Goal: Transaction & Acquisition: Purchase product/service

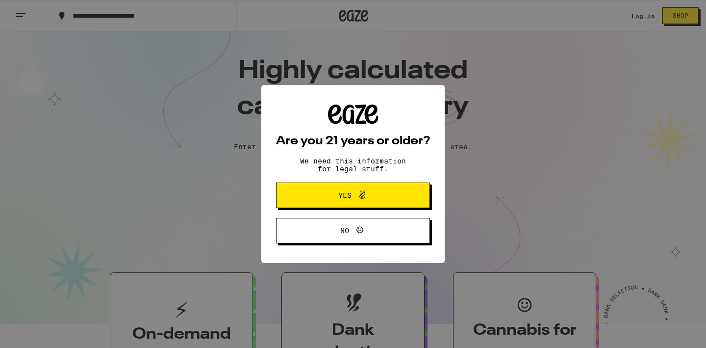
click at [361, 199] on icon at bounding box center [362, 195] width 12 height 12
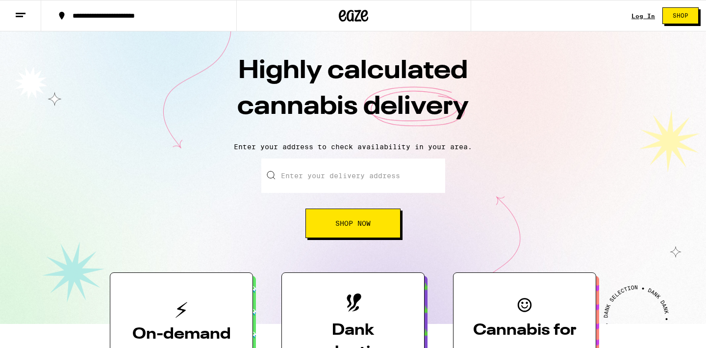
click at [646, 17] on link "Log In" at bounding box center [643, 16] width 24 height 6
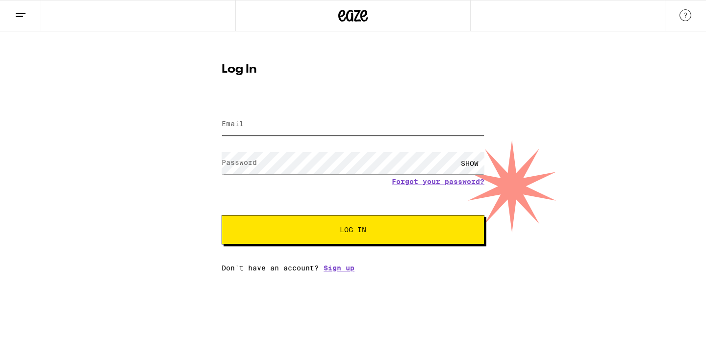
click at [271, 119] on input "Email" at bounding box center [353, 124] width 263 height 22
type input "ishanabraham@gmail.com"
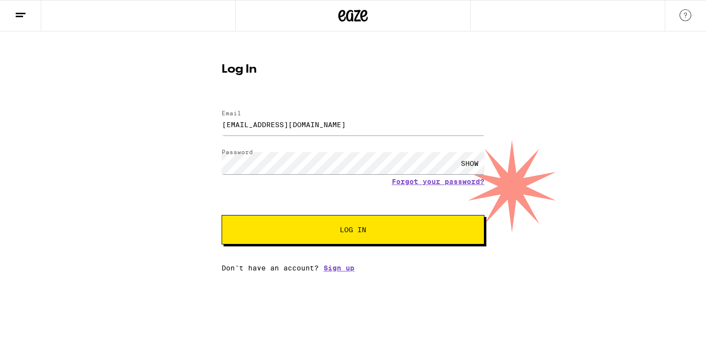
click at [341, 231] on span "Log In" at bounding box center [353, 229] width 26 height 7
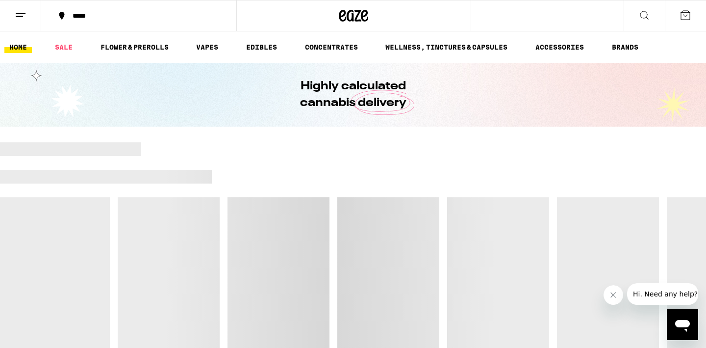
click at [99, 14] on div "*****" at bounding box center [145, 15] width 154 height 7
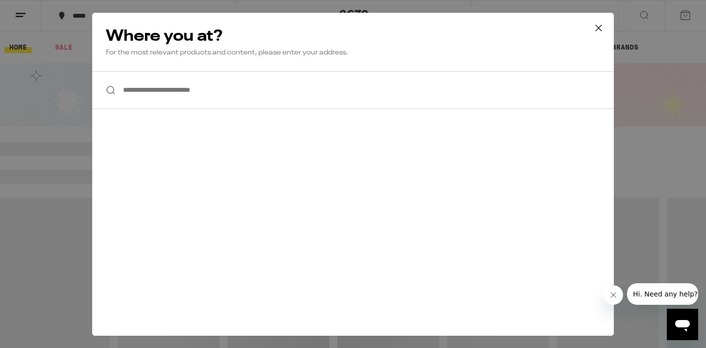
click at [186, 97] on input "**********" at bounding box center [353, 90] width 522 height 38
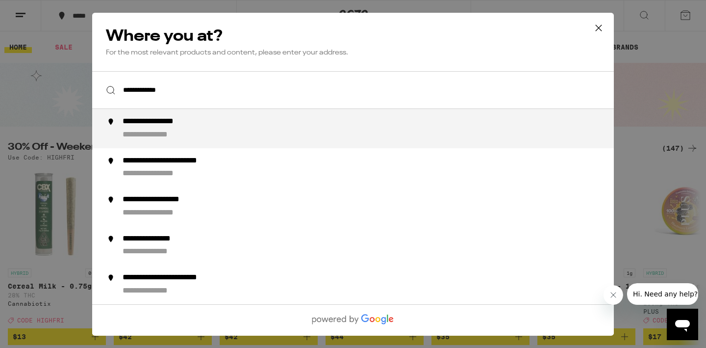
click at [212, 129] on div "**********" at bounding box center [373, 129] width 500 height 24
type input "**********"
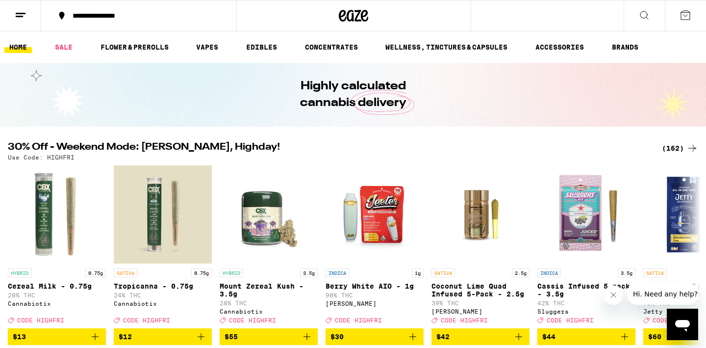
click at [682, 145] on div "(162)" at bounding box center [680, 148] width 36 height 12
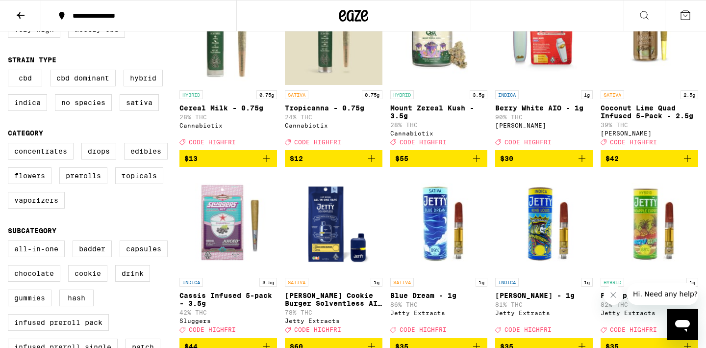
scroll to position [156, 0]
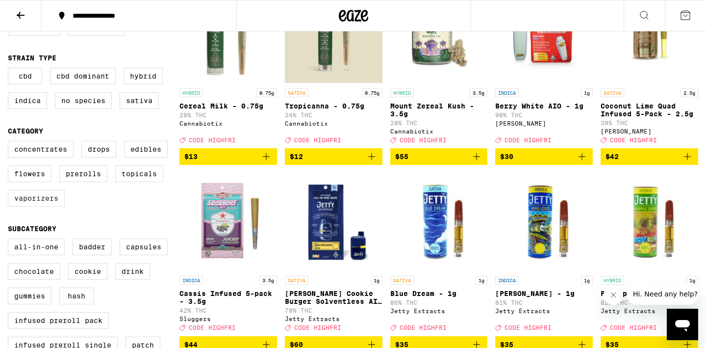
click at [44, 206] on label "Vaporizers" at bounding box center [36, 198] width 57 height 17
click at [10, 143] on input "Vaporizers" at bounding box center [10, 142] width 0 height 0
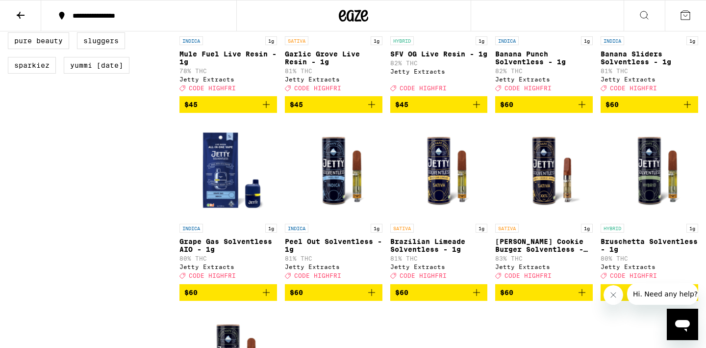
scroll to position [965, 0]
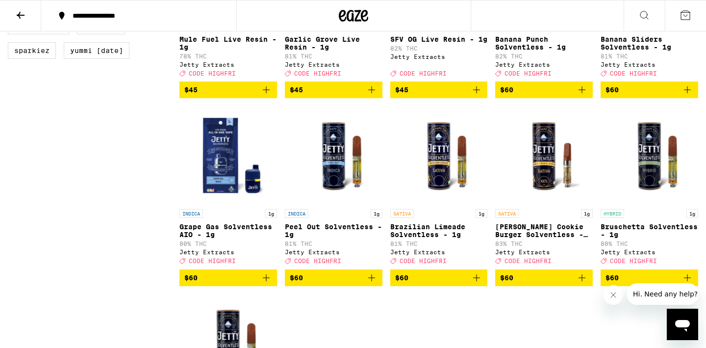
click at [348, 283] on span "$60" at bounding box center [334, 278] width 88 height 12
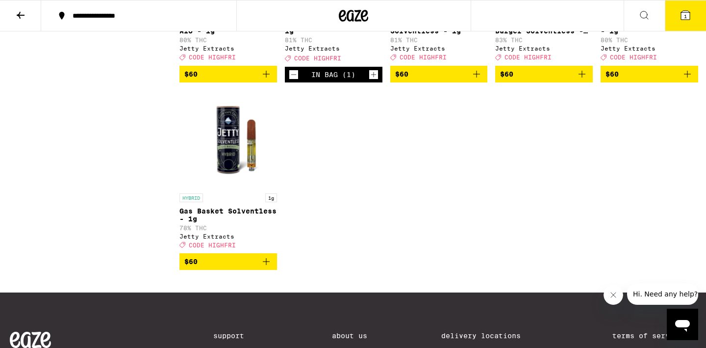
scroll to position [1180, 0]
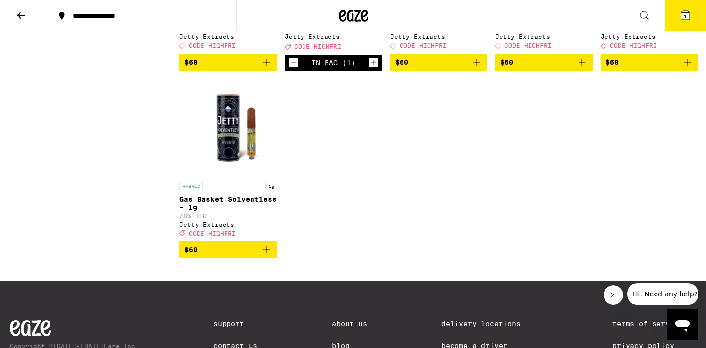
click at [267, 255] on icon "Add to bag" at bounding box center [266, 250] width 12 height 12
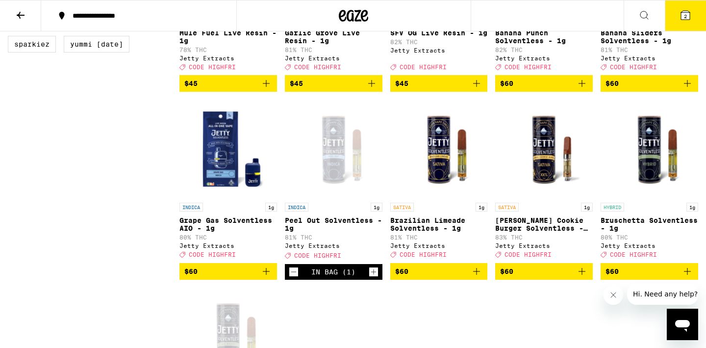
scroll to position [1049, 0]
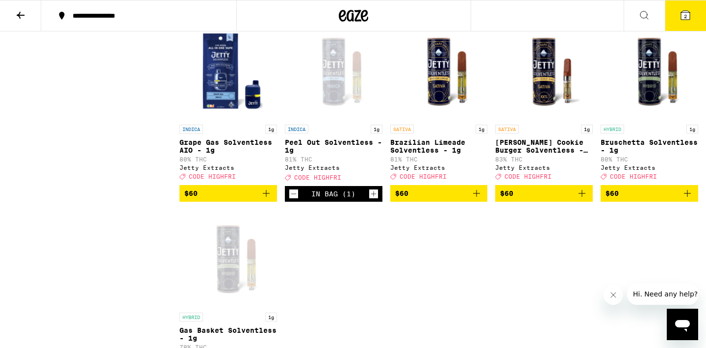
click at [582, 197] on icon "Add to bag" at bounding box center [581, 193] width 7 height 7
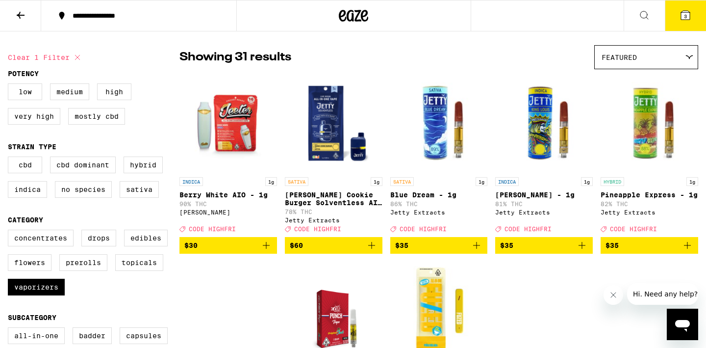
scroll to position [77, 0]
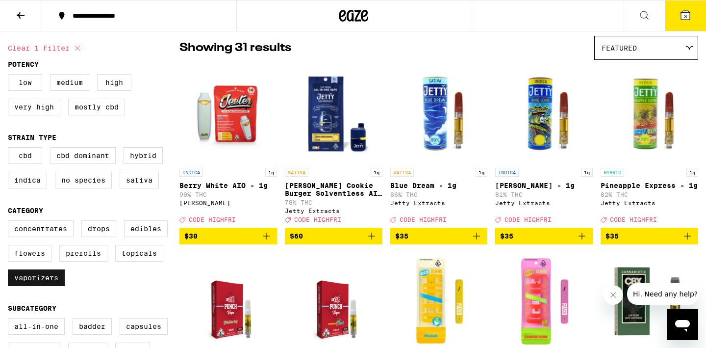
click at [43, 284] on label "Vaporizers" at bounding box center [36, 277] width 57 height 17
click at [10, 222] on input "Vaporizers" at bounding box center [10, 222] width 0 height 0
checkbox input "false"
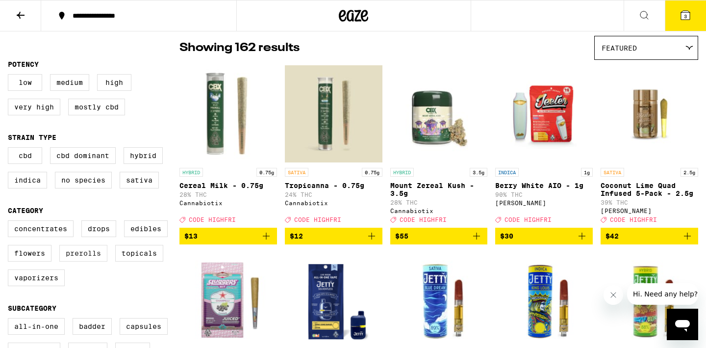
click at [85, 261] on label "Prerolls" at bounding box center [83, 253] width 48 height 17
click at [10, 222] on input "Prerolls" at bounding box center [10, 222] width 0 height 0
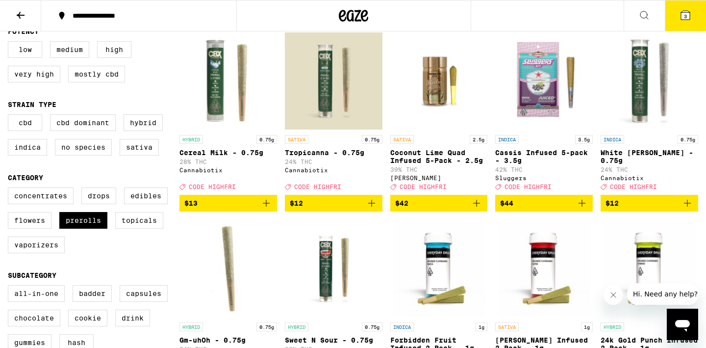
scroll to position [31, 0]
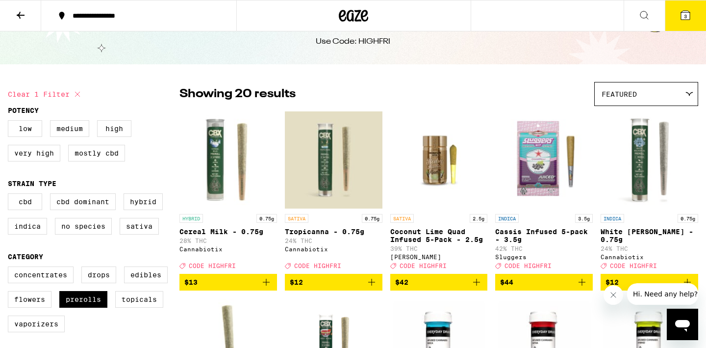
click at [458, 286] on span "$42" at bounding box center [439, 282] width 88 height 12
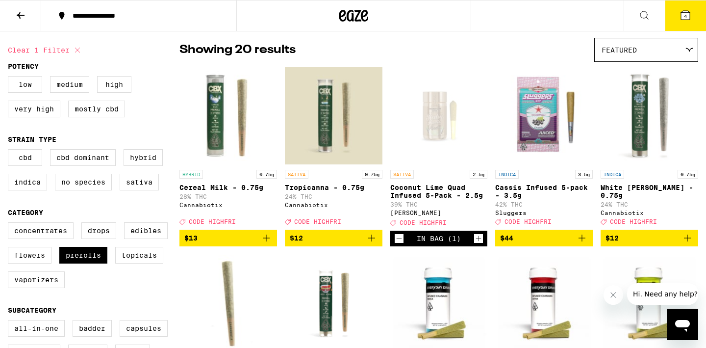
scroll to position [66, 0]
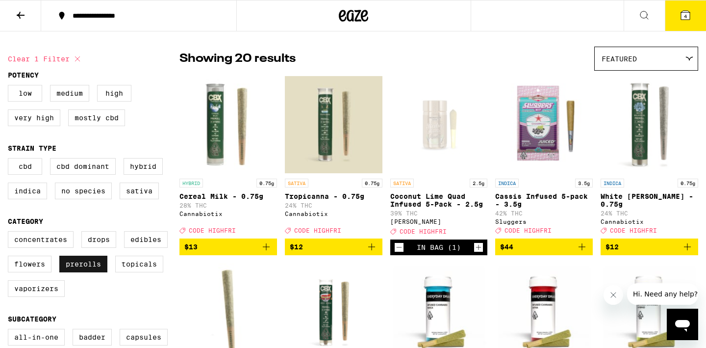
click at [83, 270] on label "Prerolls" at bounding box center [83, 263] width 48 height 17
click at [10, 233] on input "Prerolls" at bounding box center [10, 232] width 0 height 0
checkbox input "false"
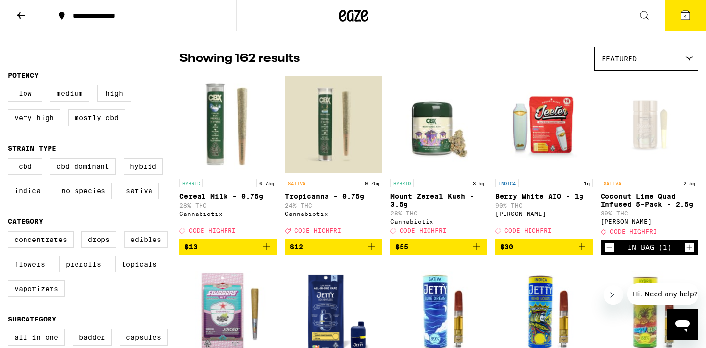
click at [148, 248] on label "Edibles" at bounding box center [146, 239] width 44 height 17
click at [10, 233] on input "Edibles" at bounding box center [10, 232] width 0 height 0
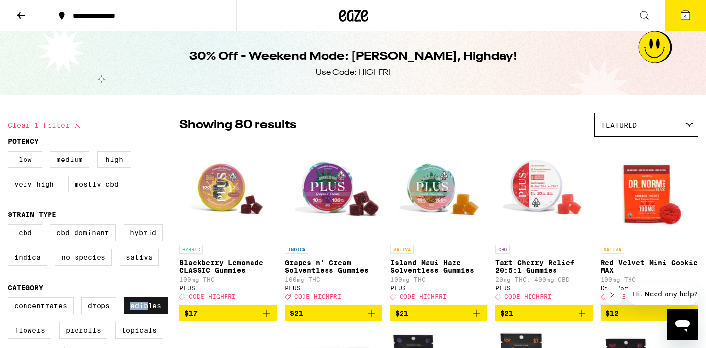
click at [147, 310] on label "Edibles" at bounding box center [146, 305] width 44 height 17
click at [154, 313] on label "Edibles" at bounding box center [146, 305] width 44 height 17
click at [10, 299] on input "Edibles" at bounding box center [10, 298] width 0 height 0
checkbox input "false"
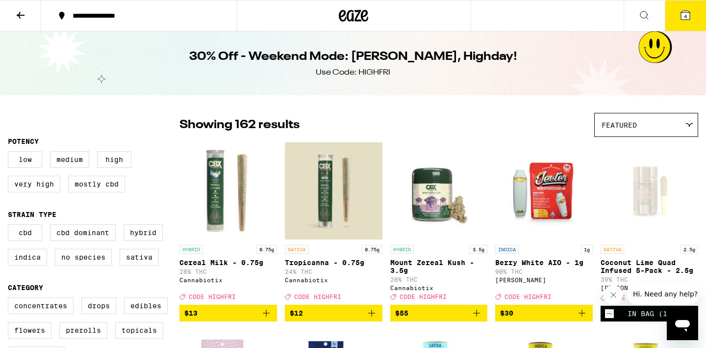
click at [686, 11] on icon at bounding box center [685, 15] width 9 height 9
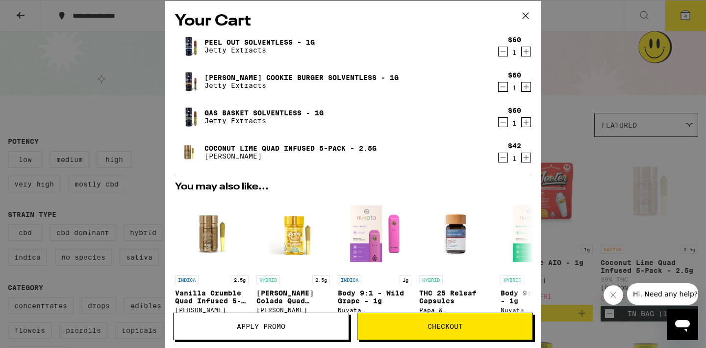
click at [526, 18] on icon at bounding box center [525, 15] width 15 height 15
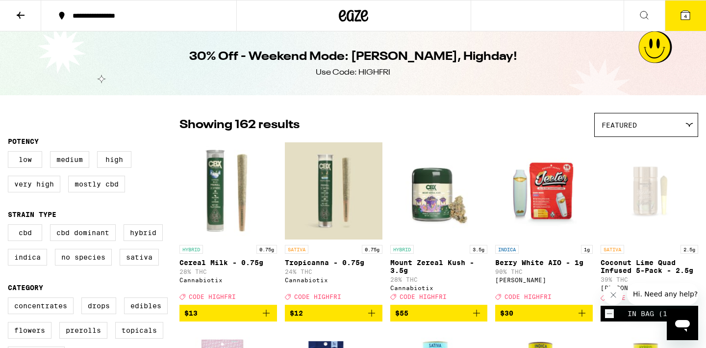
click at [686, 15] on span "4" at bounding box center [685, 16] width 3 height 6
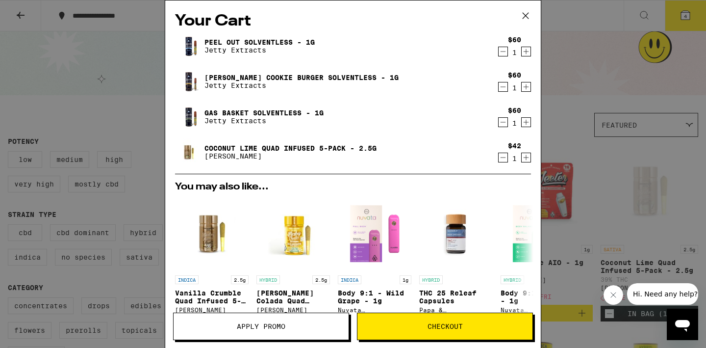
click at [266, 323] on span "Apply Promo" at bounding box center [261, 326] width 49 height 7
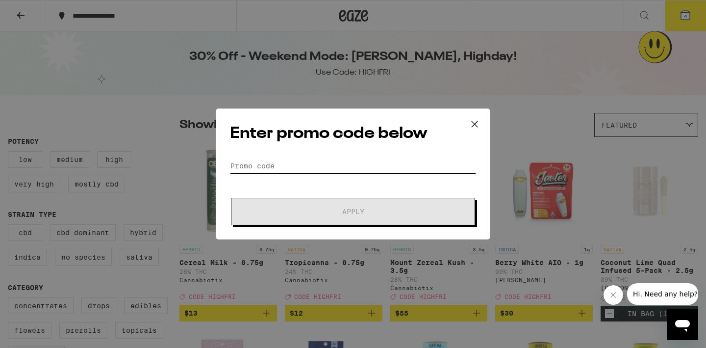
click at [313, 166] on input "Promo Code" at bounding box center [353, 165] width 246 height 15
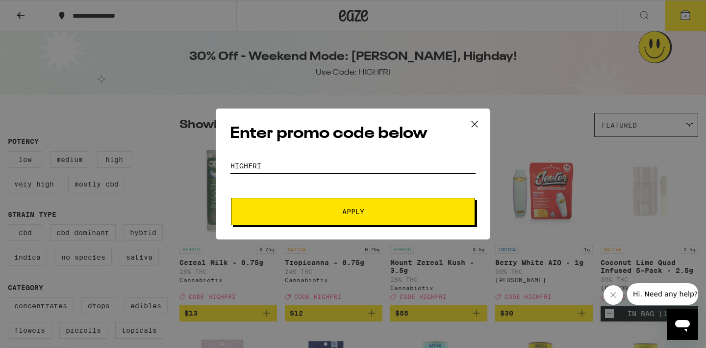
type input "HIGHFRI"
click at [380, 208] on span "Apply" at bounding box center [353, 211] width 176 height 7
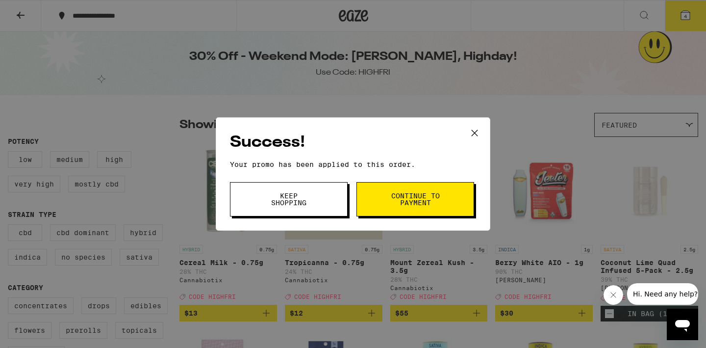
click at [401, 203] on span "Continue to payment" at bounding box center [415, 199] width 50 height 14
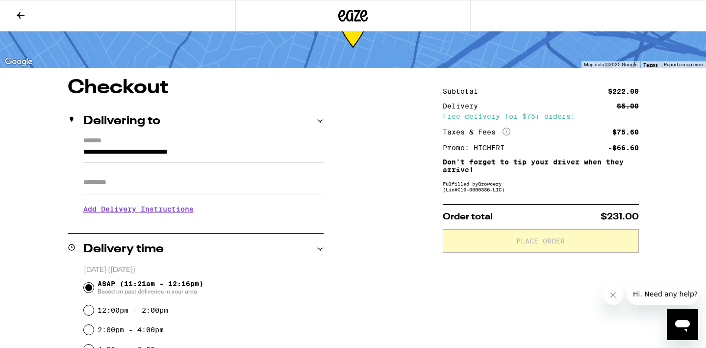
scroll to position [46, 0]
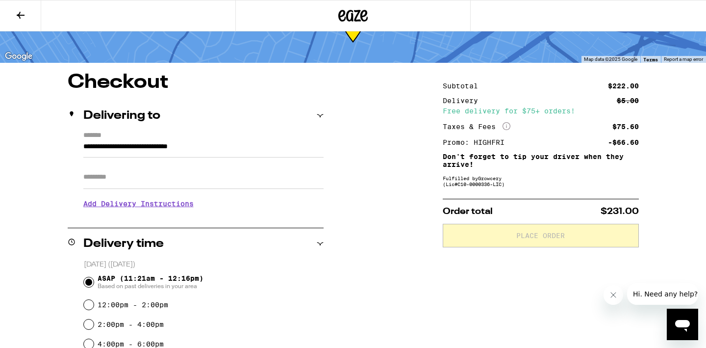
click at [154, 208] on h3 "Add Delivery Instructions" at bounding box center [203, 203] width 240 height 23
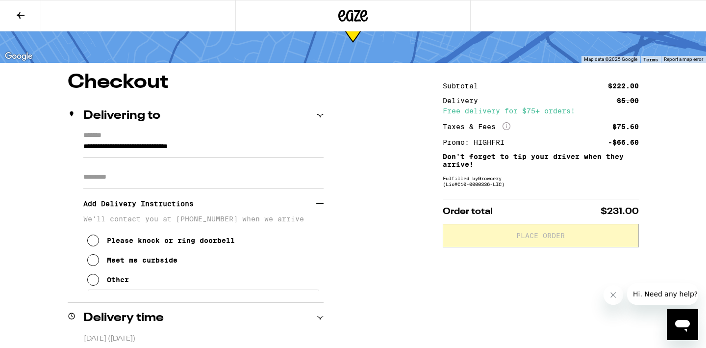
click at [150, 262] on div "Meet me curbside" at bounding box center [142, 260] width 71 height 8
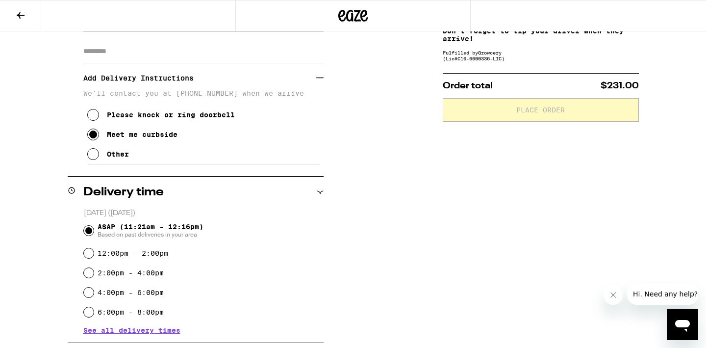
scroll to position [308, 0]
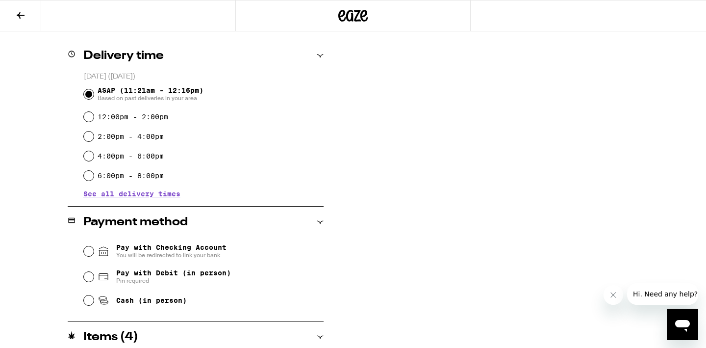
click at [151, 302] on span "Cash (in person)" at bounding box center [151, 300] width 71 height 8
click at [94, 302] on input "Cash (in person)" at bounding box center [89, 300] width 10 height 10
radio input "true"
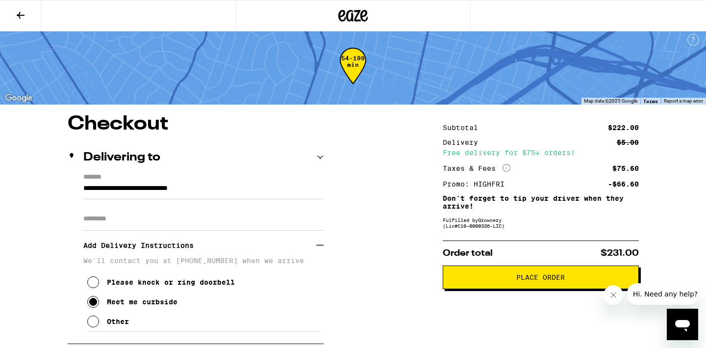
scroll to position [0, 0]
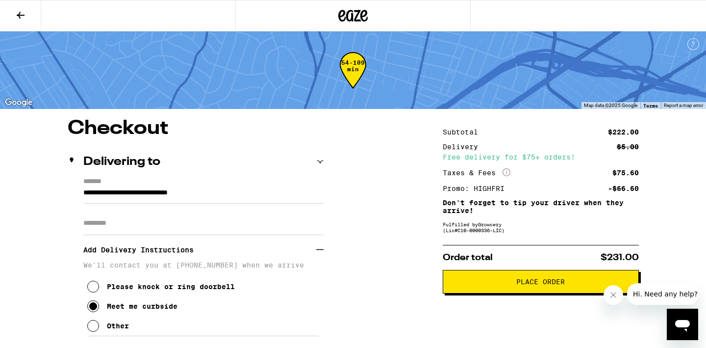
click at [527, 281] on span "Place Order" at bounding box center [540, 281] width 49 height 7
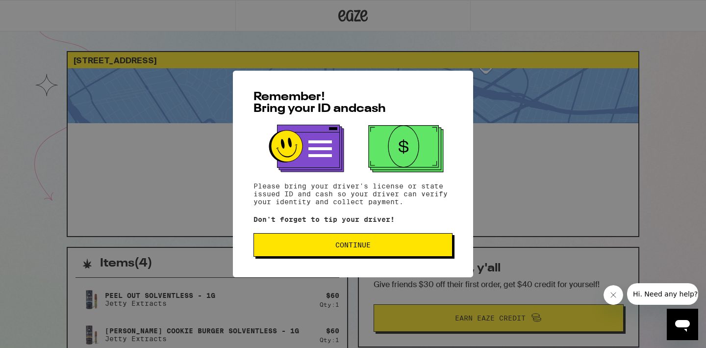
click at [326, 248] on span "Continue" at bounding box center [353, 244] width 182 height 7
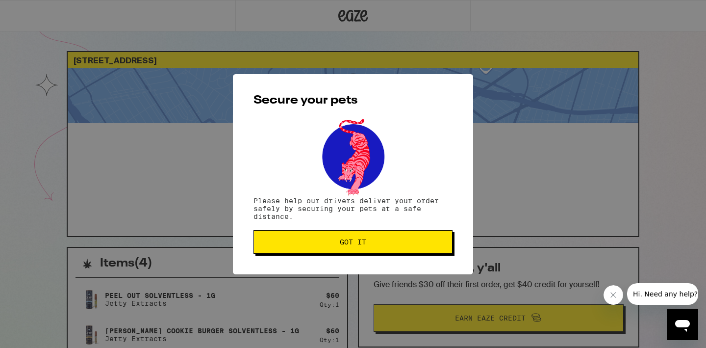
click at [344, 245] on span "Got it" at bounding box center [353, 241] width 26 height 7
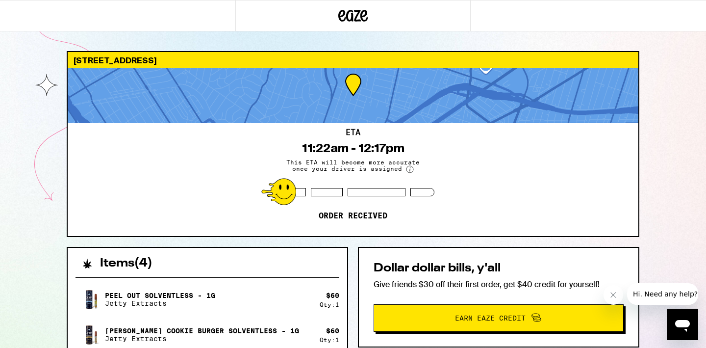
click at [265, 114] on div at bounding box center [353, 95] width 571 height 55
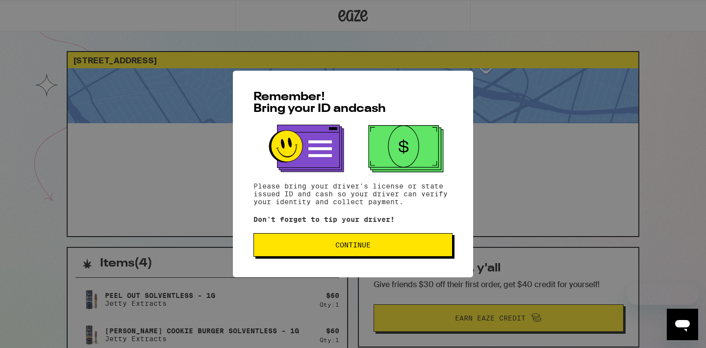
click at [355, 241] on button "Continue" at bounding box center [352, 245] width 199 height 24
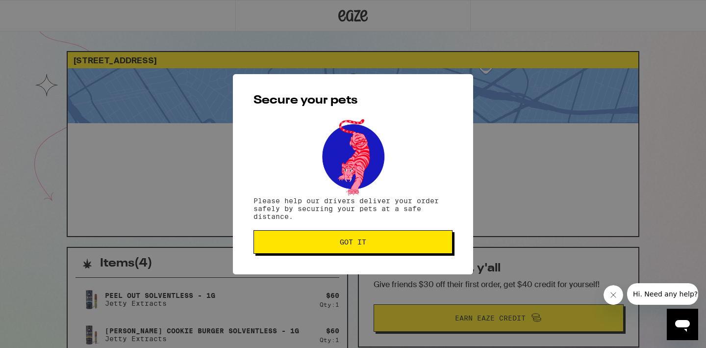
click at [355, 241] on span "Got it" at bounding box center [353, 241] width 26 height 7
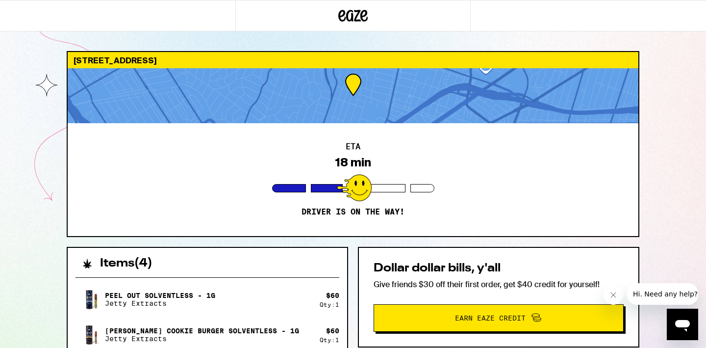
click at [234, 208] on div "ETA 18 min Driver is on the way!" at bounding box center [353, 179] width 571 height 113
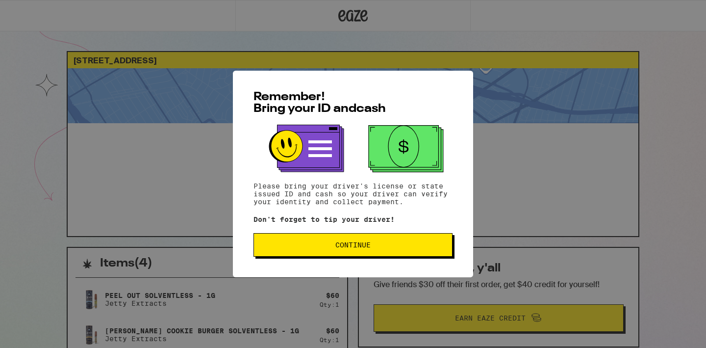
click at [402, 248] on span "Continue" at bounding box center [353, 244] width 182 height 7
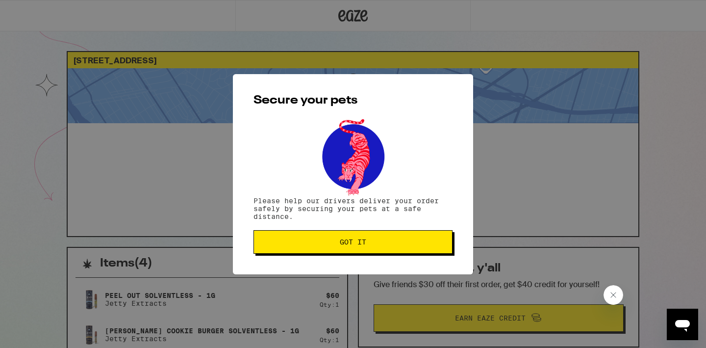
click at [402, 248] on button "Got it" at bounding box center [352, 242] width 199 height 24
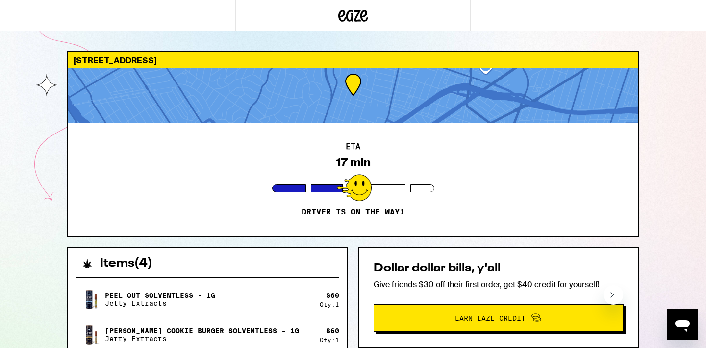
click at [364, 258] on div "Dollar dollar bills, y'all Give friends $30 off their first order, get $40 cred…" at bounding box center [498, 297] width 281 height 100
click at [330, 292] on div "$ 60" at bounding box center [332, 295] width 13 height 8
click at [337, 255] on div "Items ( 4 )" at bounding box center [207, 259] width 279 height 22
click at [480, 85] on div at bounding box center [353, 95] width 571 height 55
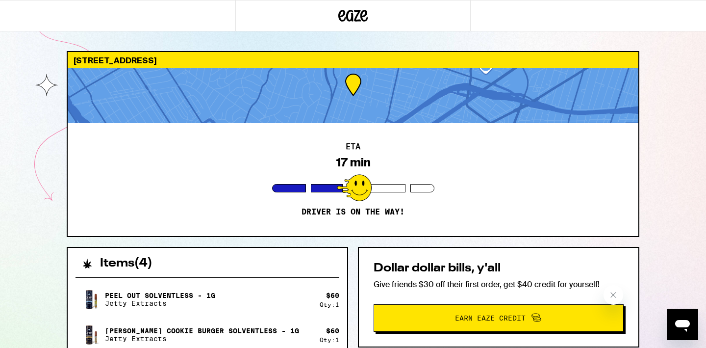
click at [236, 297] on div "Peel Out Solventless - 1g Jetty Extracts" at bounding box center [197, 298] width 244 height 27
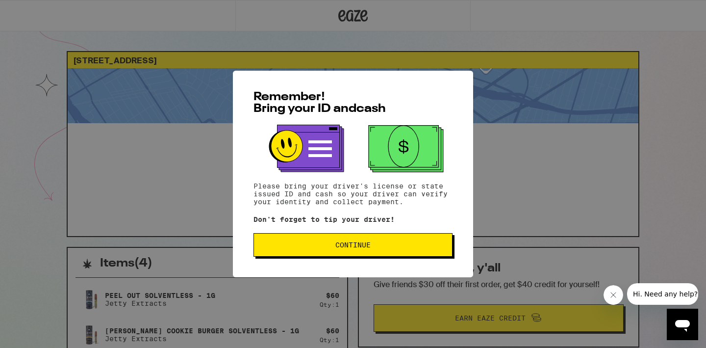
click at [512, 83] on div "Remember! Bring your ID and cash Please bring your driver's license or state is…" at bounding box center [353, 174] width 706 height 348
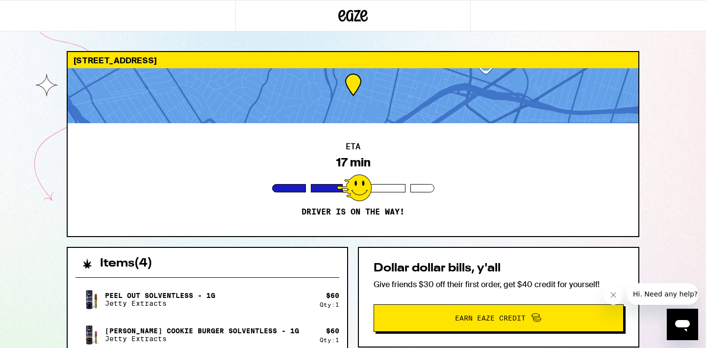
click at [384, 80] on div at bounding box center [353, 95] width 571 height 55
